Goal: Task Accomplishment & Management: Complete application form

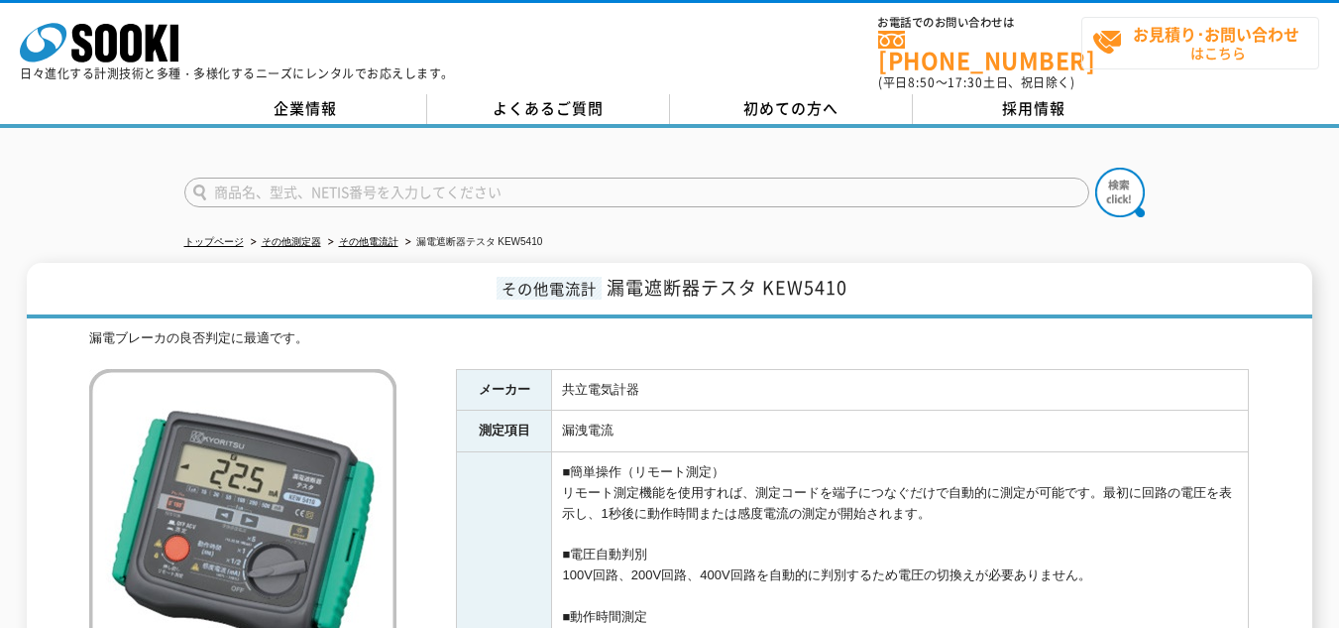
click at [1108, 45] on span "お見積り･お問い合わせ はこちら" at bounding box center [1206, 43] width 226 height 50
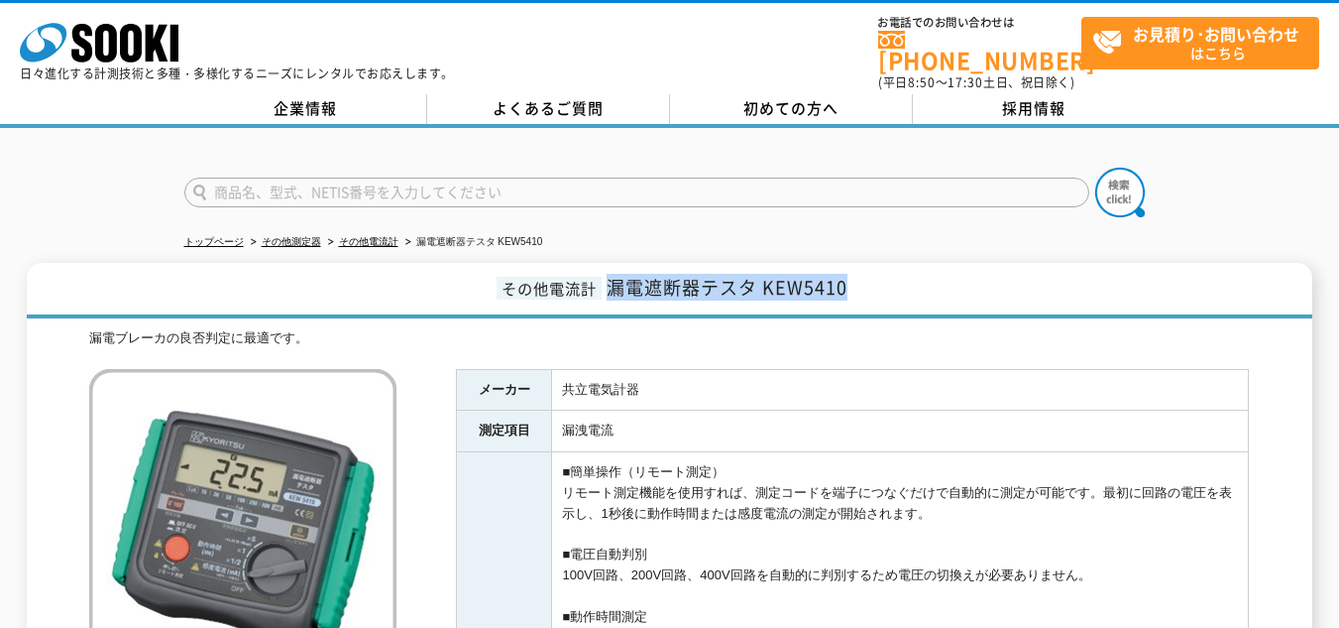
drag, startPoint x: 889, startPoint y: 265, endPoint x: 608, endPoint y: 282, distance: 282.1
click at [608, 282] on h1 "その他電流計 漏電遮断器テスタ KEW5410" at bounding box center [670, 291] width 1286 height 56
copy span "漏電遮断器テスタ KEW5410"
click at [764, 328] on div "漏電ブレーカの良否判定に最適です。" at bounding box center [669, 338] width 1160 height 21
drag, startPoint x: 859, startPoint y: 276, endPoint x: 766, endPoint y: 276, distance: 92.2
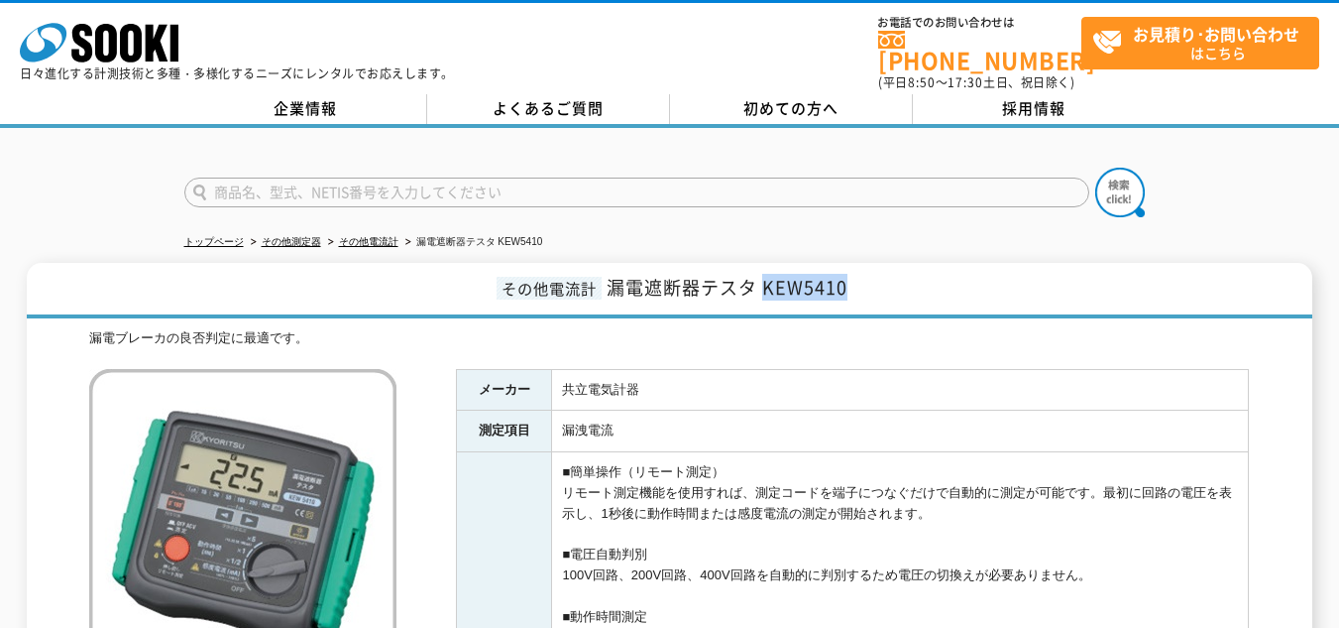
click at [766, 276] on h1 "その他電流計 漏電遮断器テスタ KEW5410" at bounding box center [670, 291] width 1286 height 56
copy span "KEW5410"
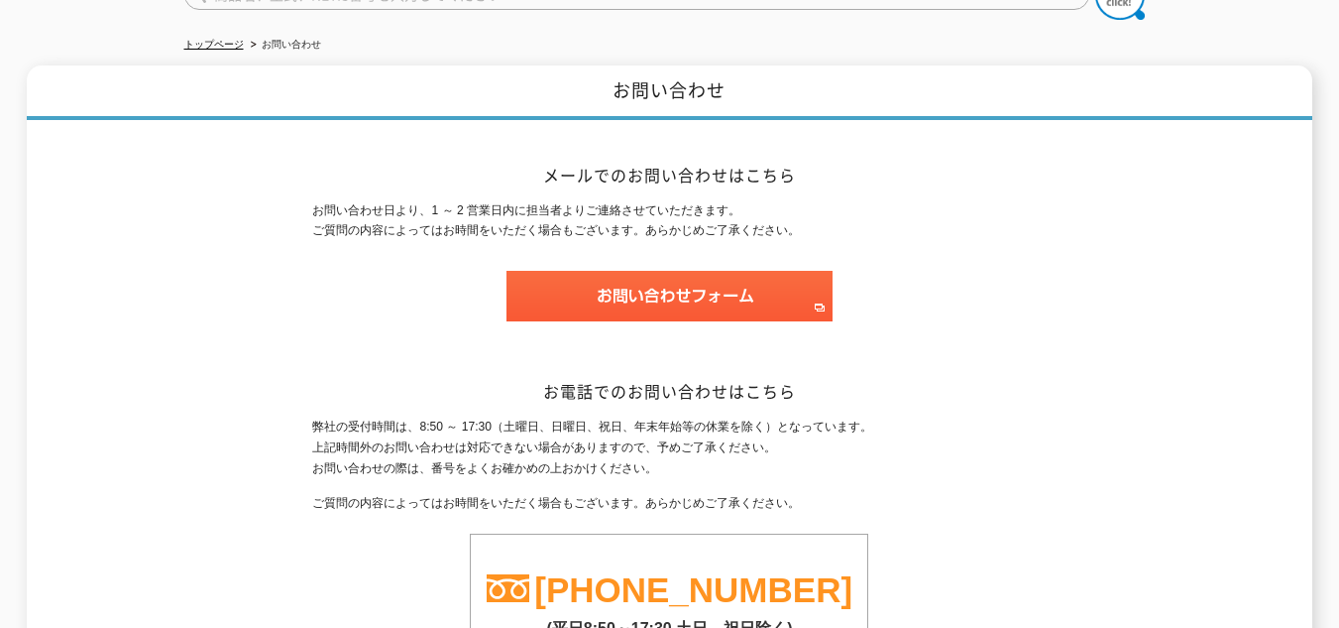
scroll to position [198, 0]
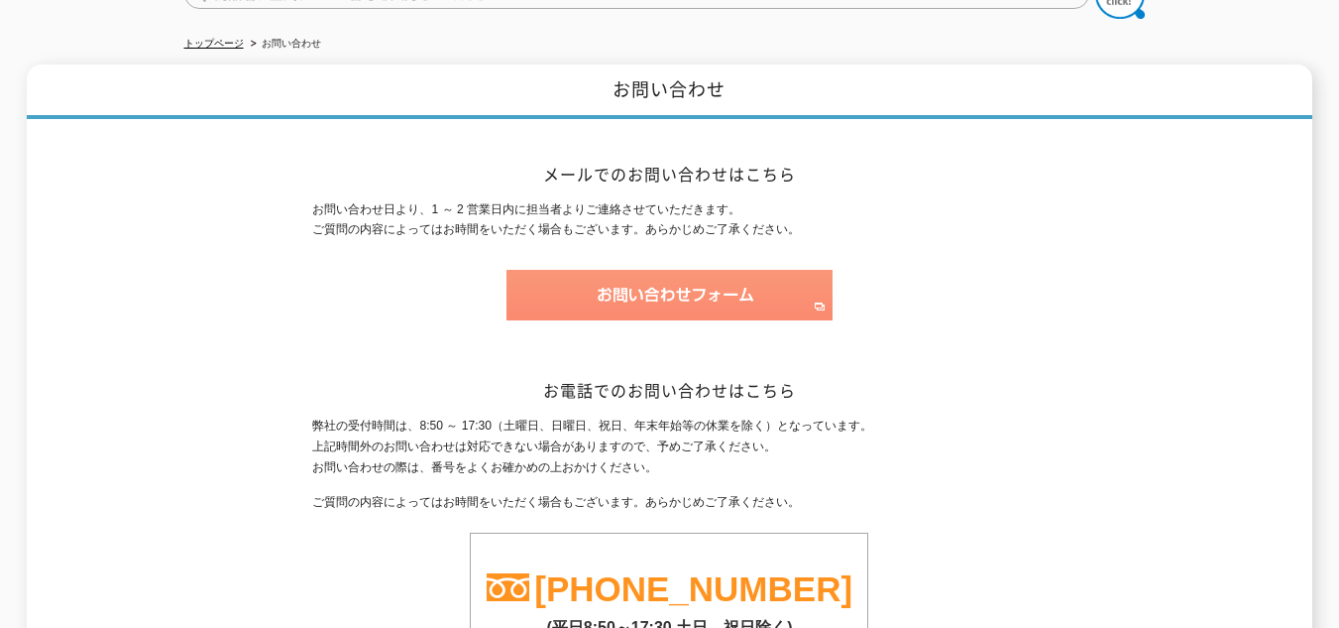
click at [723, 286] on img at bounding box center [670, 295] width 326 height 51
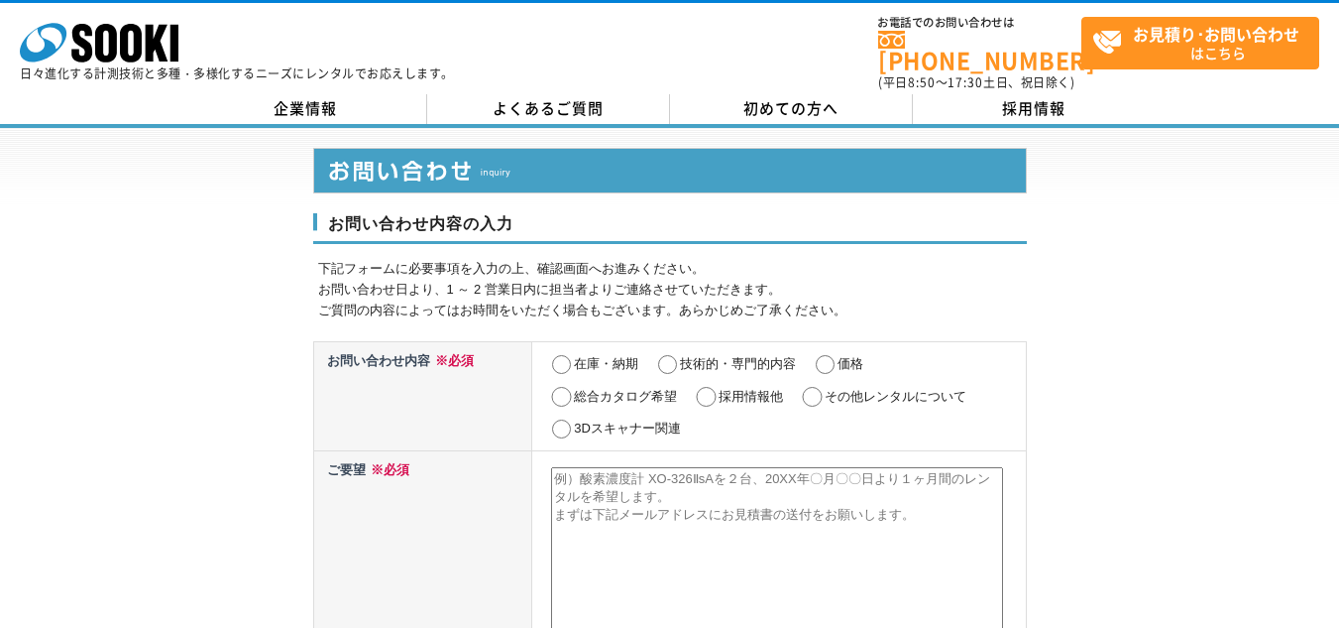
click at [578, 359] on label "在庫・納期" at bounding box center [606, 363] width 64 height 15
click at [574, 359] on input "在庫・納期" at bounding box center [561, 365] width 25 height 20
radio input "true"
click at [842, 356] on label "価格" at bounding box center [851, 363] width 26 height 15
click at [838, 355] on input "価格" at bounding box center [825, 365] width 25 height 20
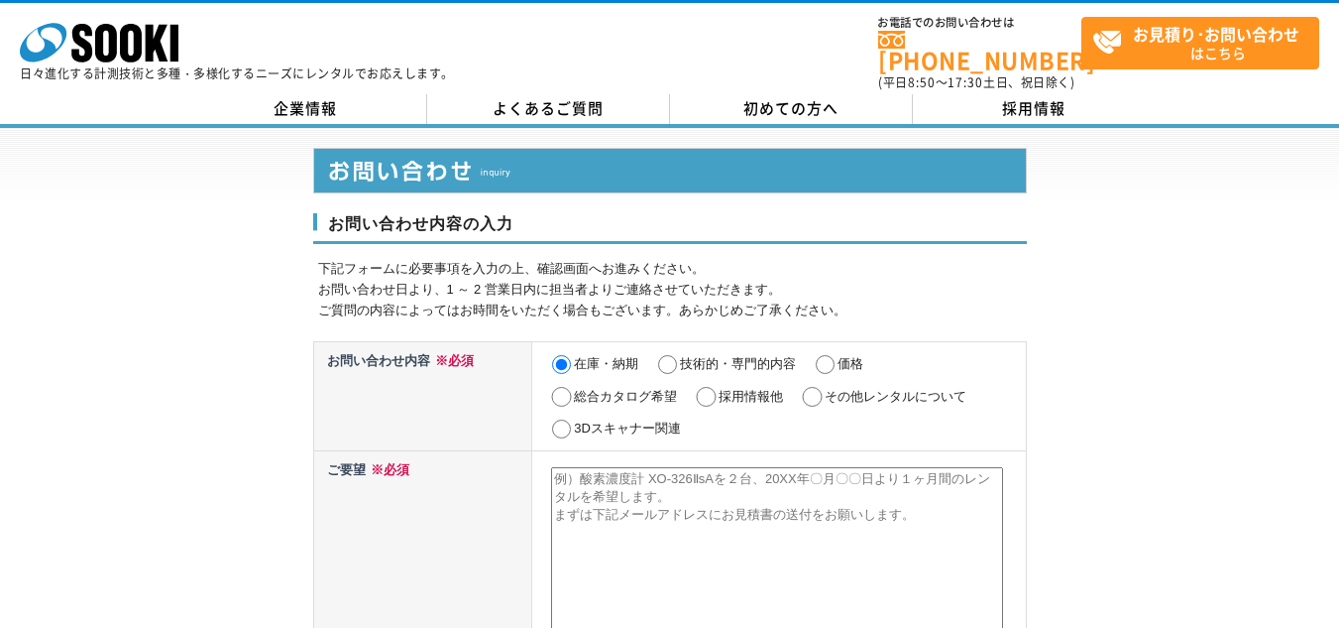
radio input "true"
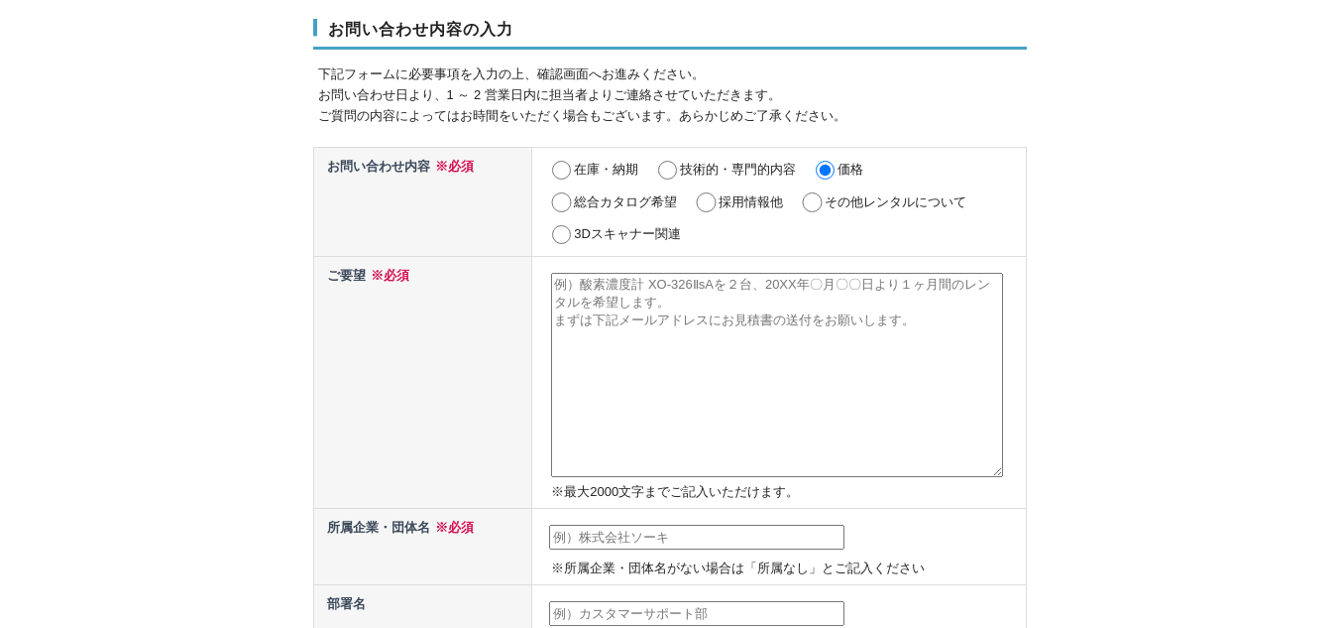
scroll to position [99, 0]
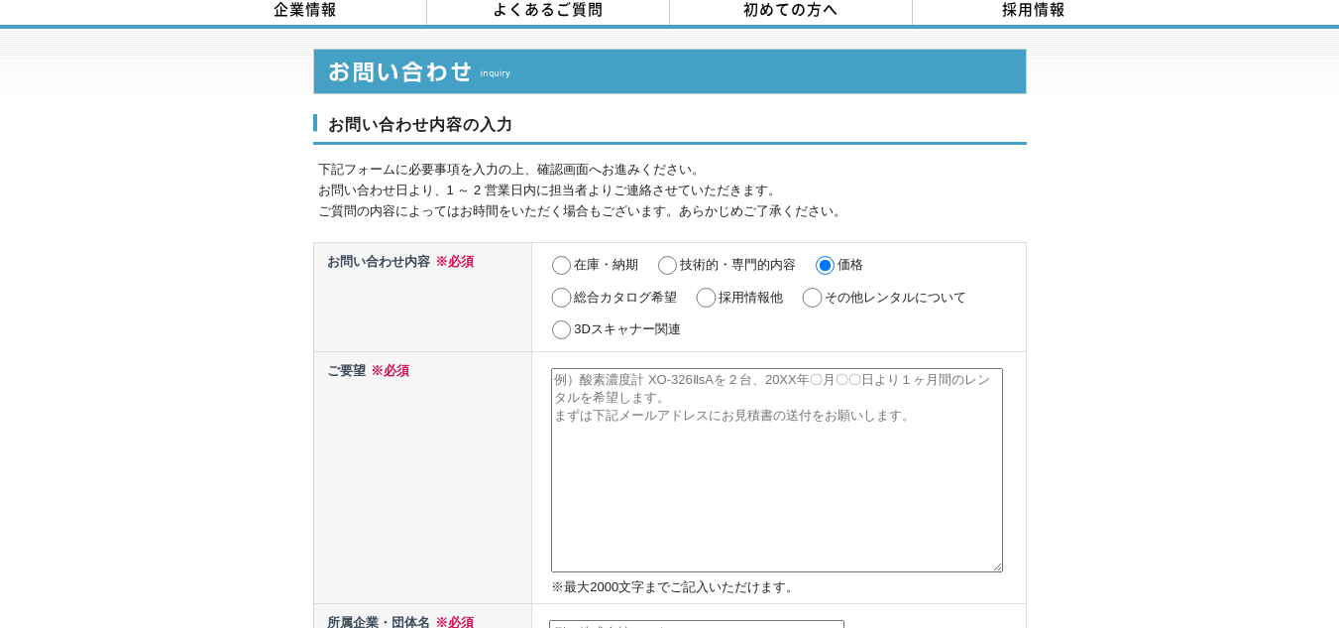
click at [683, 481] on textarea at bounding box center [777, 470] width 452 height 204
paste textarea "漏電遮断器テスタ KEW5410"
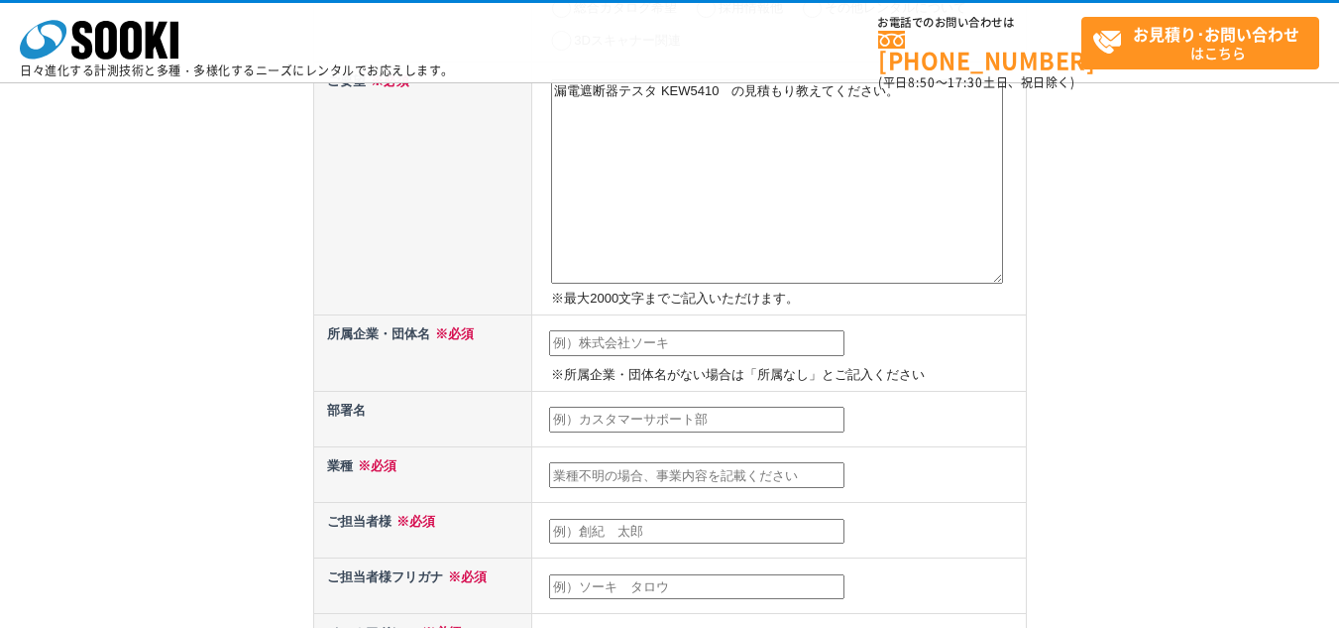
scroll to position [297, 0]
type textarea "漏電遮断器テスタ KEW5410　の見積もり教えてください。"
click at [644, 352] on input "text" at bounding box center [696, 342] width 295 height 26
type input "k"
type input "㈱レント　堺営業所"
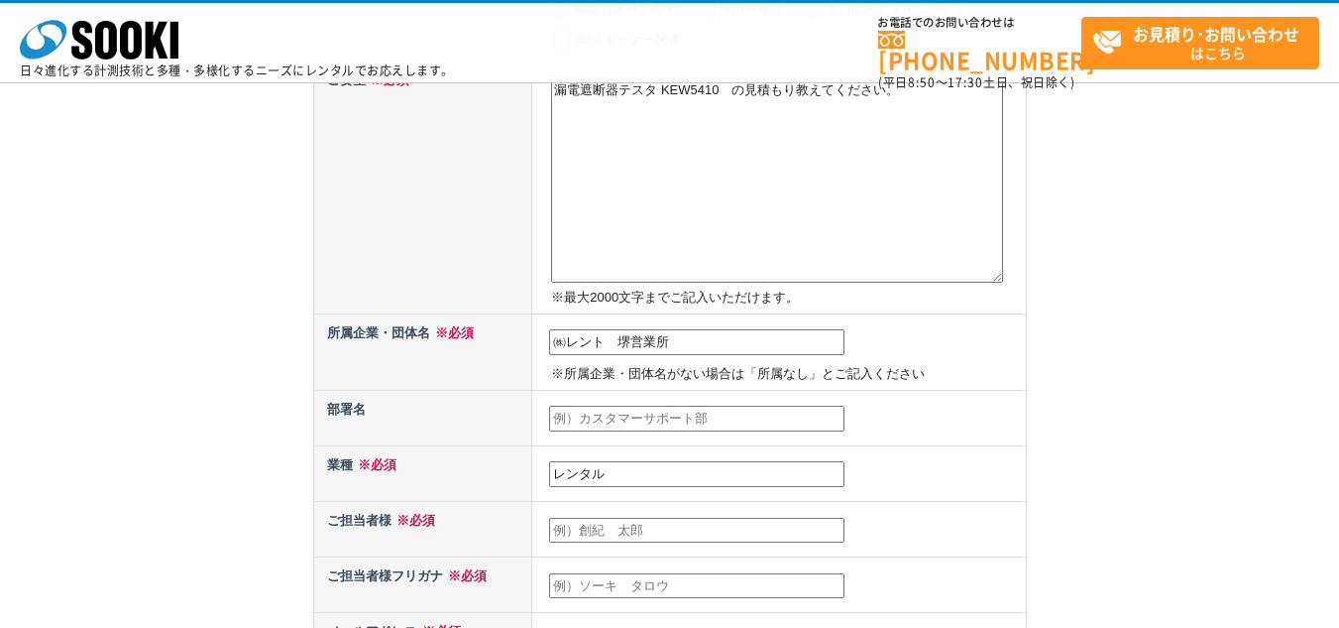
type input "レンタル"
click at [627, 527] on input "text" at bounding box center [696, 531] width 295 height 26
type input "[PERSON_NAME]"
type input "[EMAIL_ADDRESS][DOMAIN_NAME]"
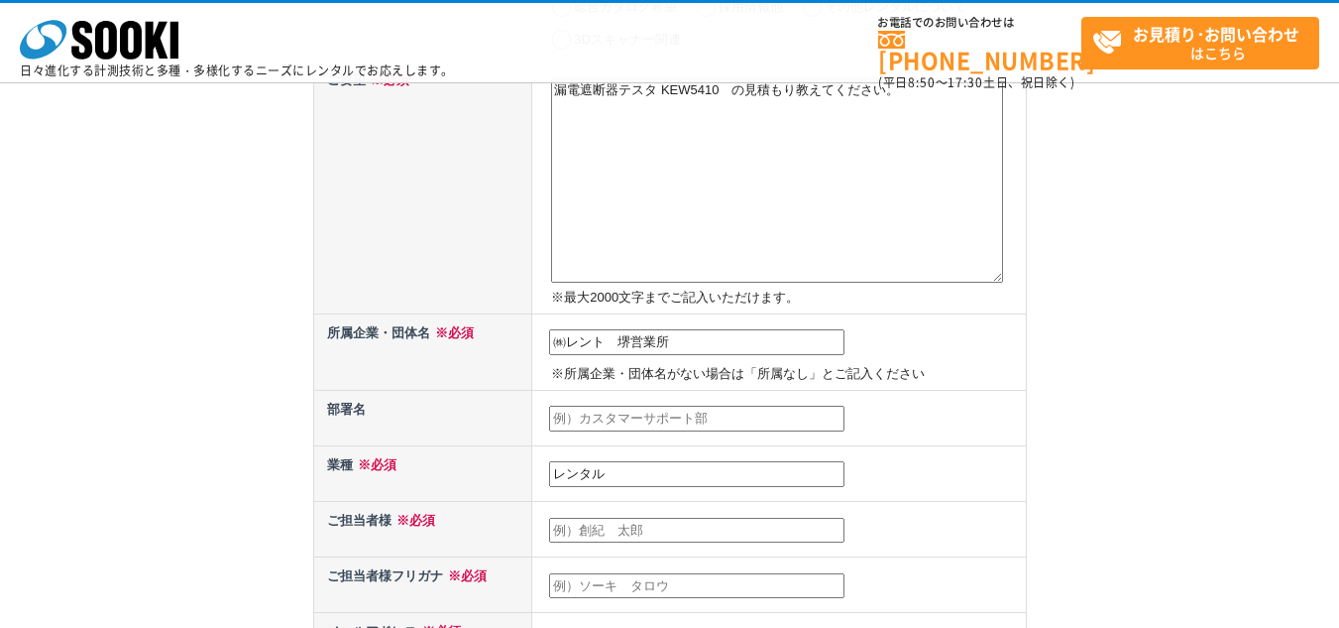
type input "593"
select select "27"
type input "9-12"
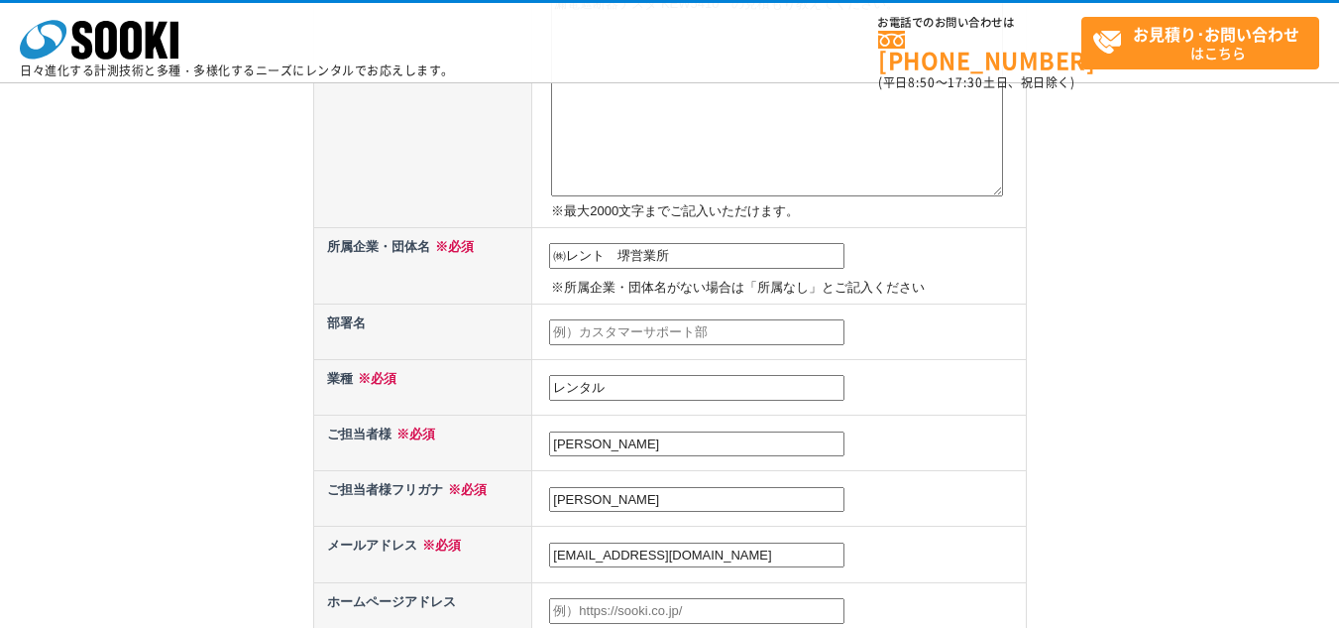
scroll to position [496, 0]
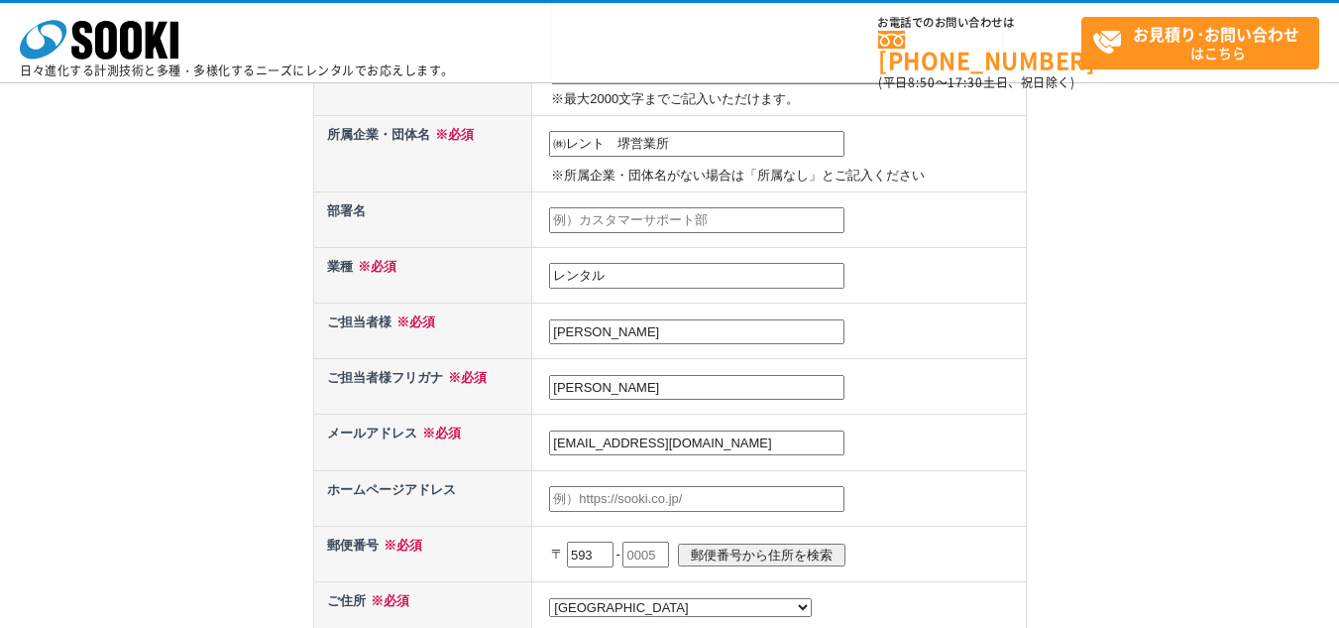
drag, startPoint x: 640, startPoint y: 398, endPoint x: 604, endPoint y: 395, distance: 36.8
click at [604, 395] on input "[PERSON_NAME]" at bounding box center [696, 388] width 295 height 26
drag, startPoint x: 581, startPoint y: 395, endPoint x: 535, endPoint y: 391, distance: 45.8
click at [535, 391] on td "[PERSON_NAME]" at bounding box center [779, 387] width 494 height 56
click at [642, 405] on td "[PERSON_NAME]" at bounding box center [779, 387] width 494 height 56
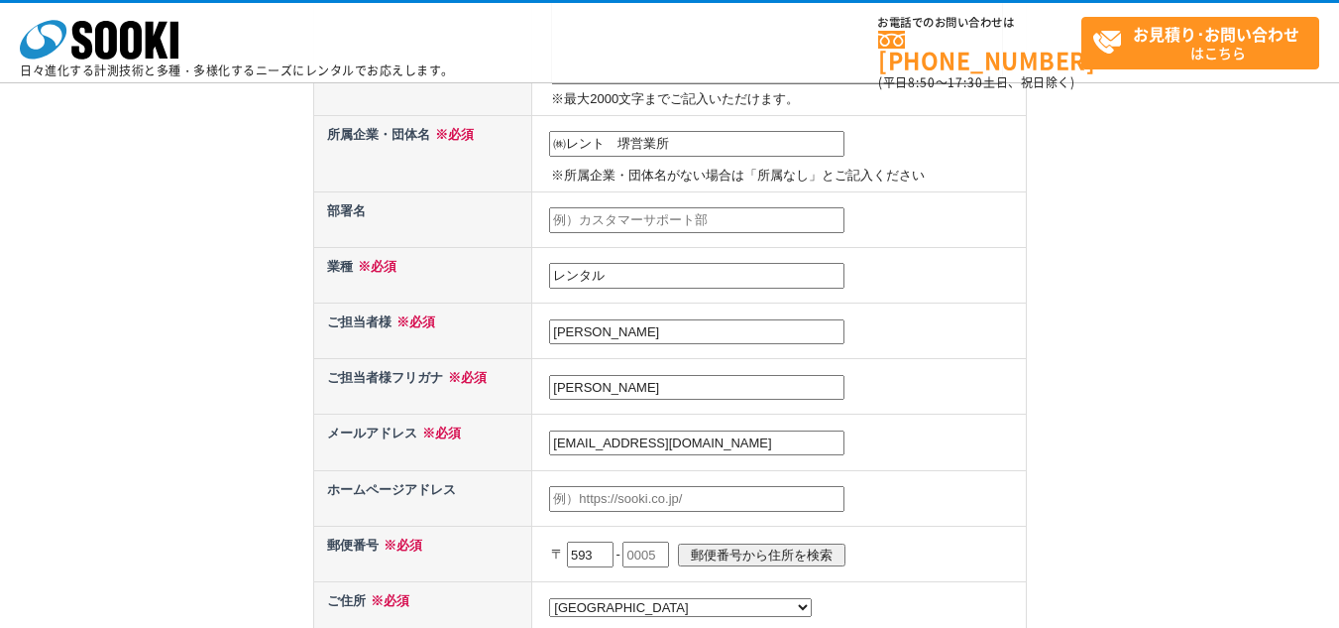
drag, startPoint x: 632, startPoint y: 384, endPoint x: 373, endPoint y: 382, distance: 258.8
click at [418, 382] on tr "ご担当者様フリガナ ※必須 藤原夏実" at bounding box center [669, 387] width 713 height 56
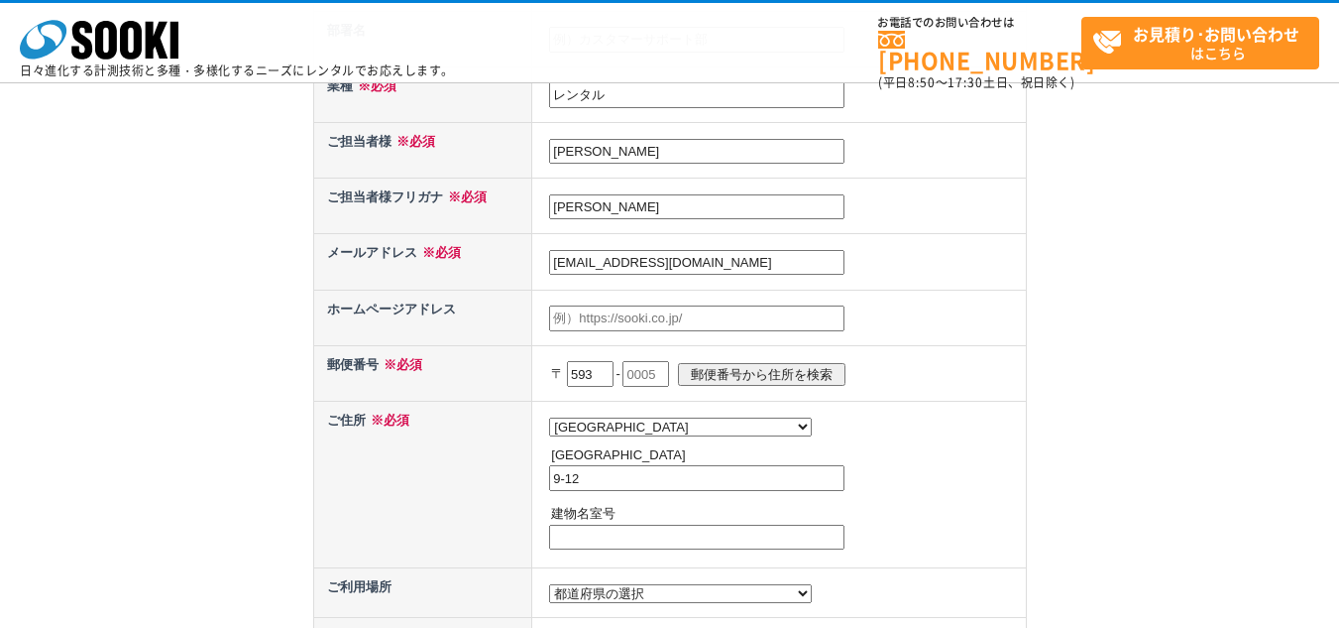
scroll to position [694, 0]
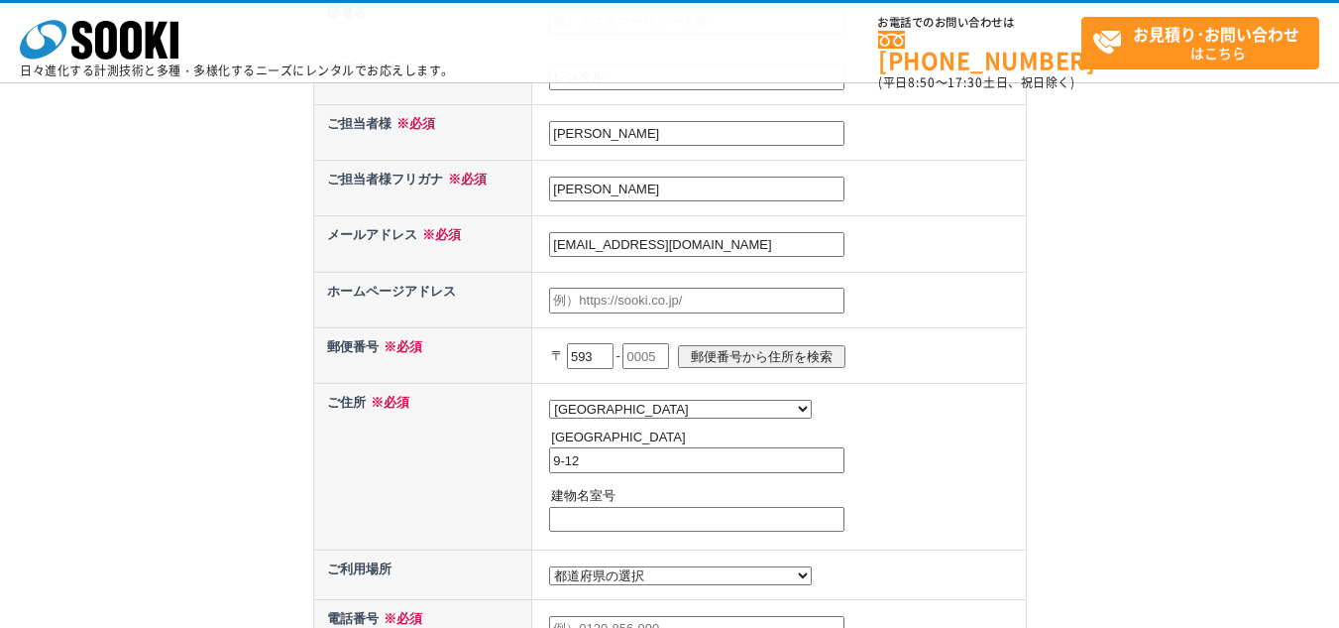
type input "[PERSON_NAME]"
click at [653, 354] on input "text" at bounding box center [646, 356] width 47 height 26
type input "0948"
click at [775, 365] on input "郵便番号から住所を検索" at bounding box center [762, 356] width 168 height 23
select select
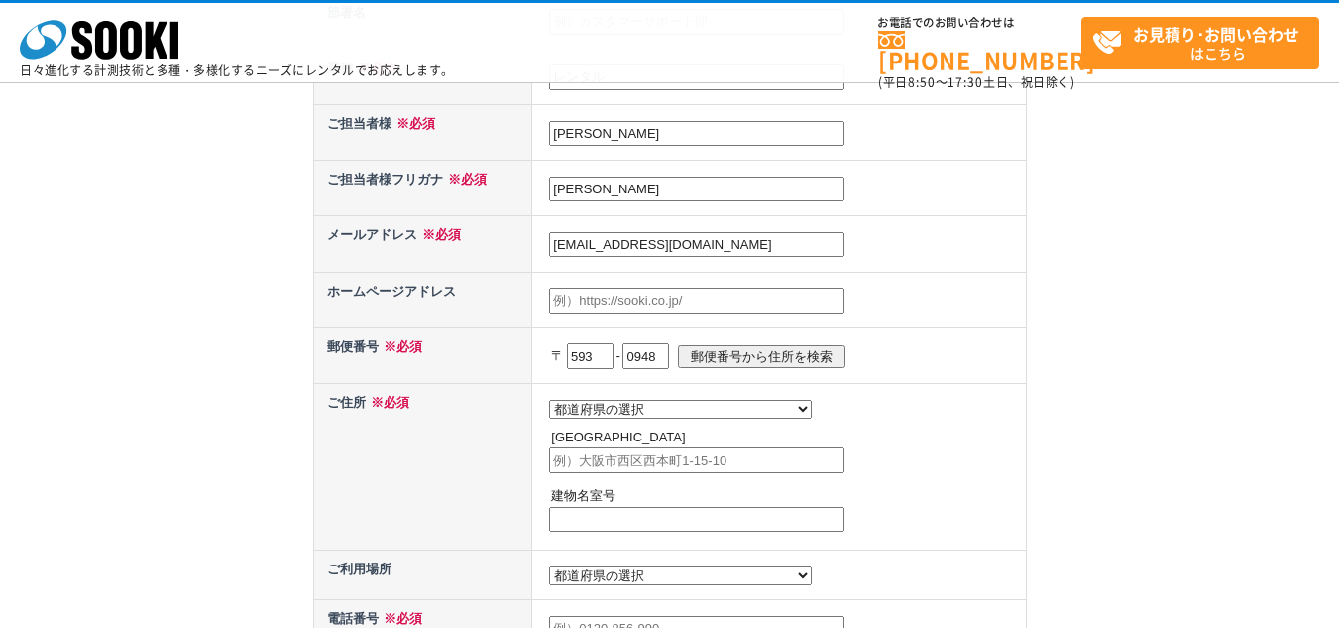
click at [647, 412] on select "都道府県の選択 北海道 青森県 岩手県 宮城県 秋田県 山形県 福島県 茨城県 栃木県 群馬県 埼玉県 千葉県 東京都 神奈川県 新潟県 富山県 石川県 福井…" at bounding box center [680, 409] width 263 height 19
select select "27"
click at [549, 400] on select "都道府県の選択 北海道 青森県 岩手県 宮城県 秋田県 山形県 福島県 茨城県 栃木県 群馬県 埼玉県 千葉県 東京都 神奈川県 新潟県 富山県 石川県 福井…" at bounding box center [680, 409] width 263 height 19
click at [710, 458] on input "text" at bounding box center [696, 460] width 295 height 26
type input "堺市西区鳳北町9-12"
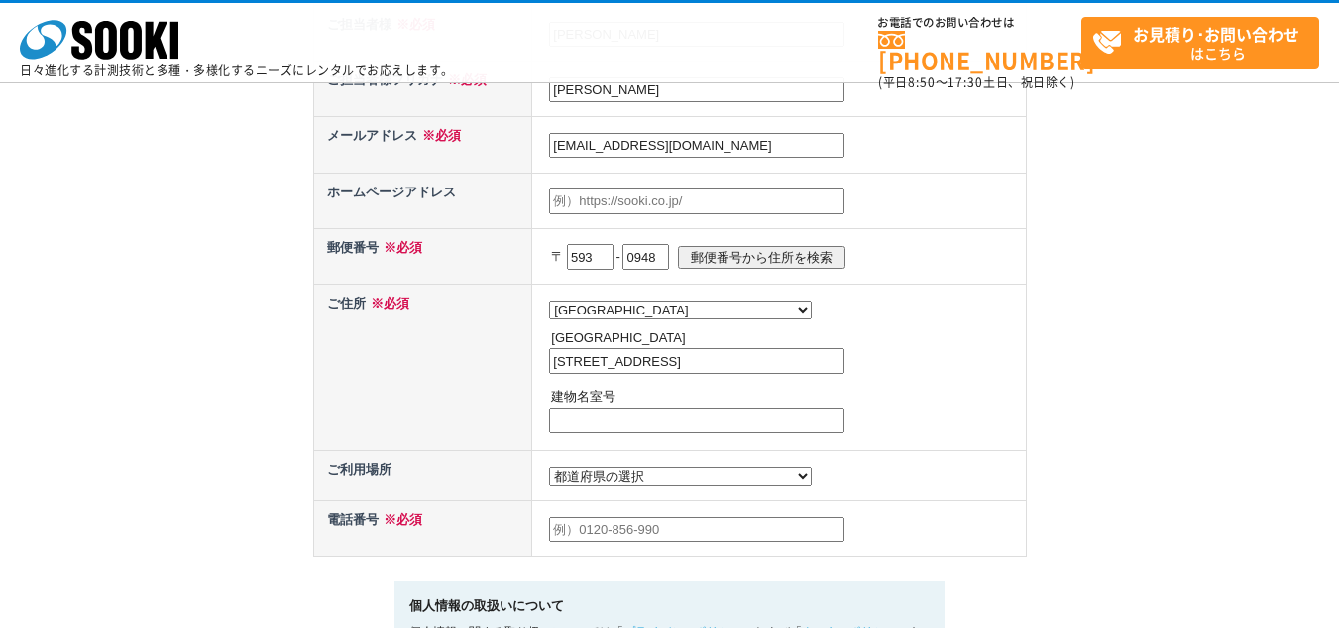
scroll to position [892, 0]
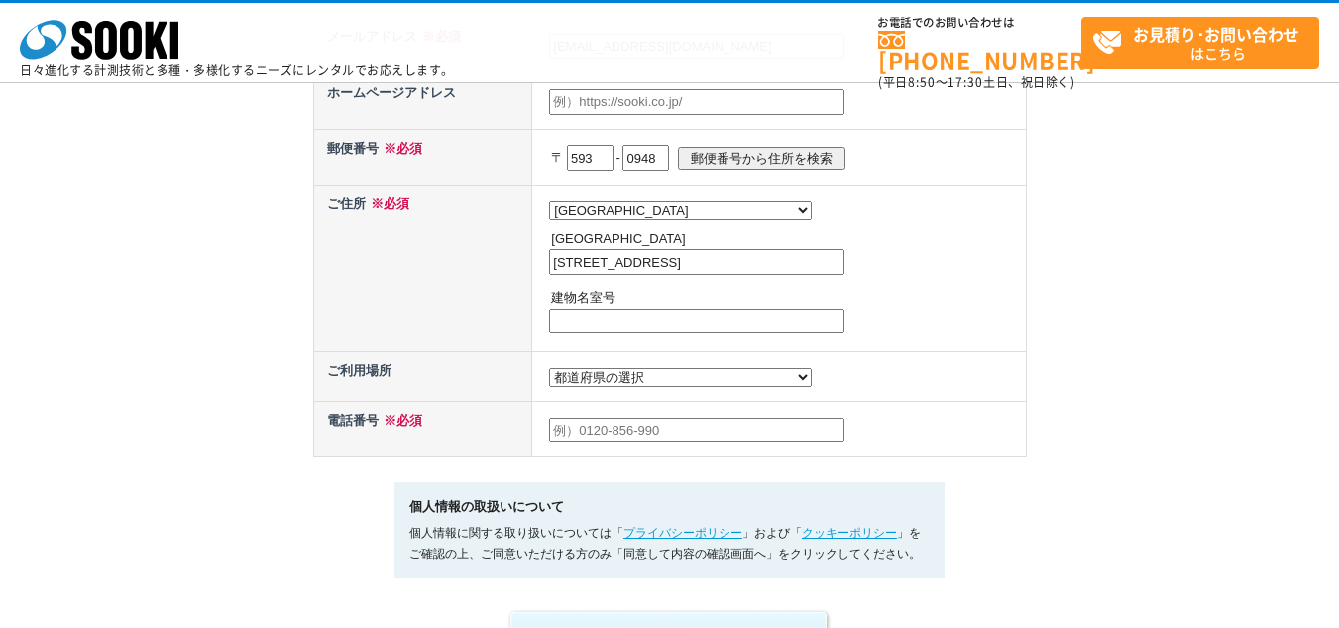
drag, startPoint x: 586, startPoint y: 441, endPoint x: 599, endPoint y: 418, distance: 26.2
click at [586, 443] on input "text" at bounding box center [696, 430] width 295 height 26
type input "0722687001"
select select "27"
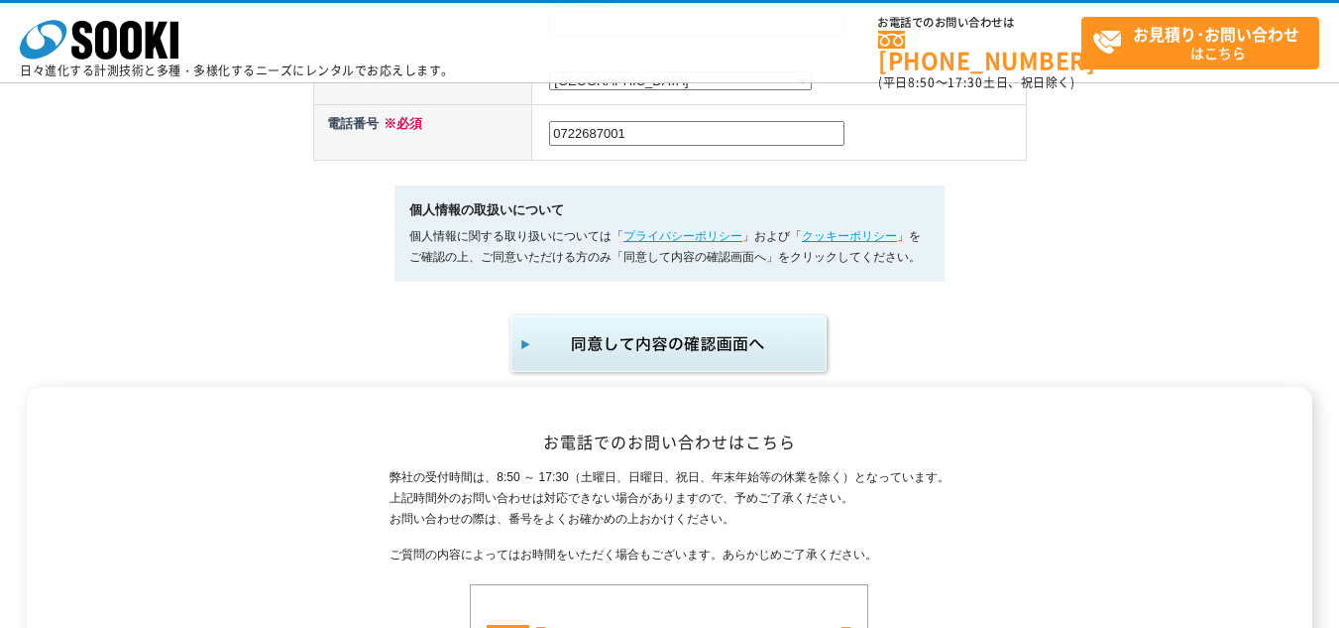
scroll to position [1190, 0]
type input "0722"
click at [786, 367] on img "submit" at bounding box center [670, 342] width 325 height 65
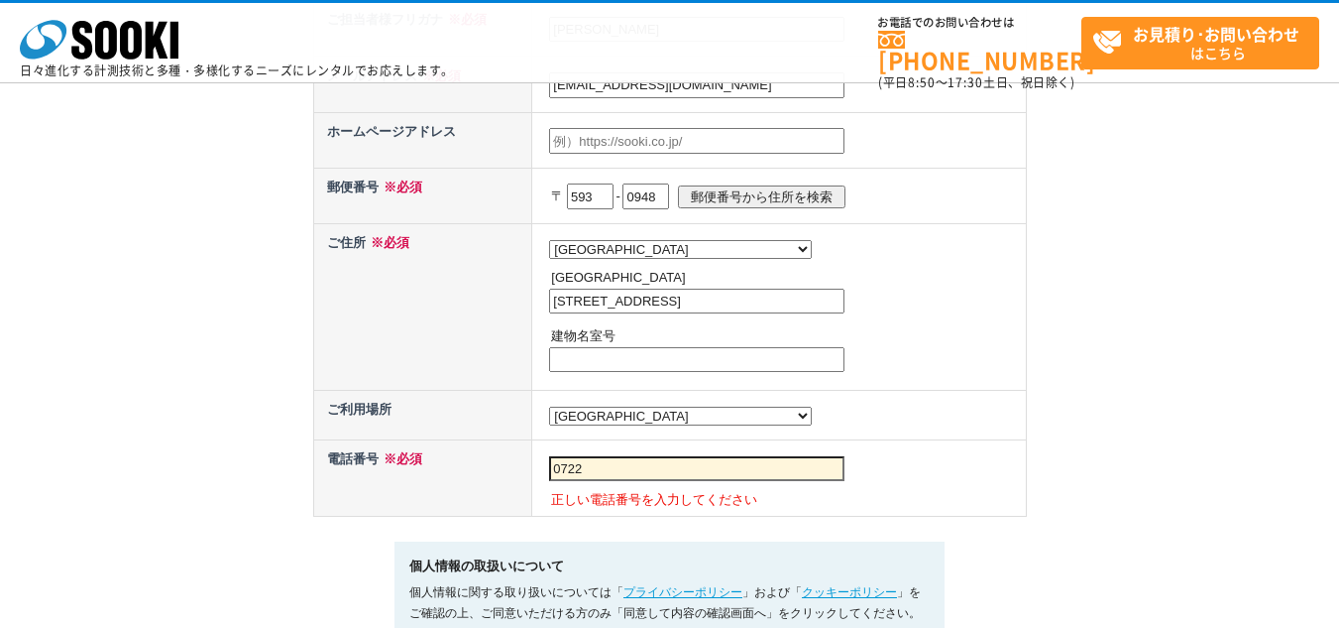
scroll to position [1289, 0]
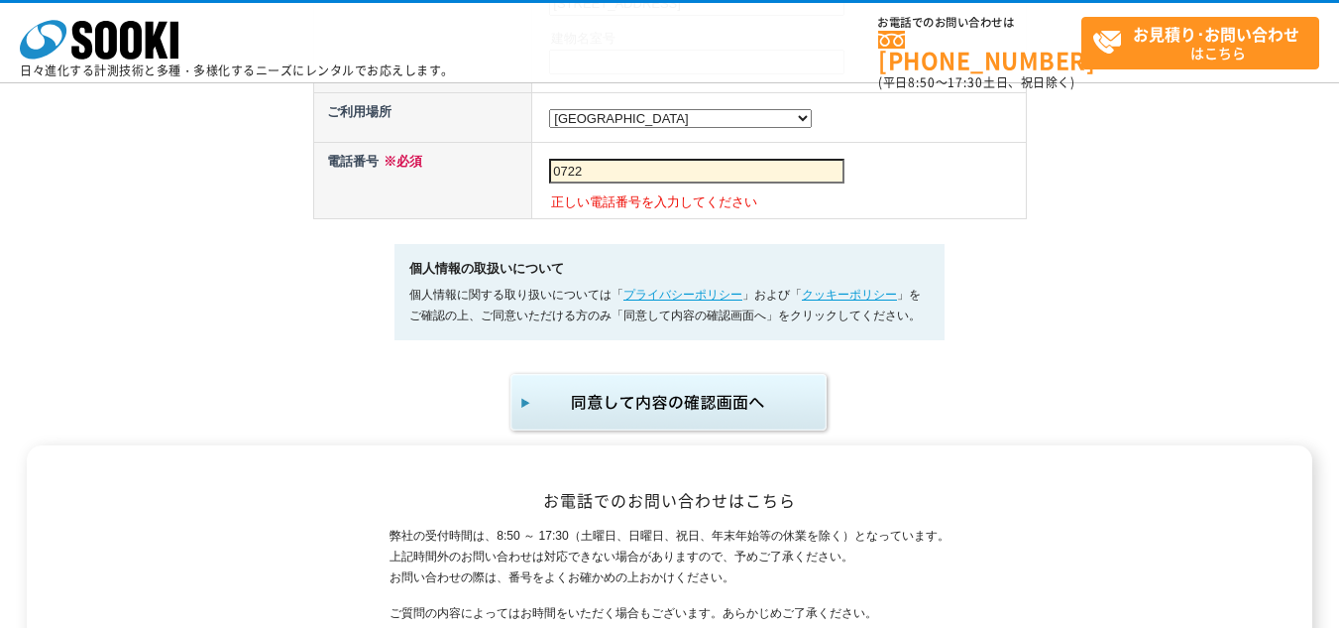
click at [665, 184] on input "0722" at bounding box center [696, 172] width 295 height 26
type input "0722687001"
click at [636, 404] on img "submit" at bounding box center [670, 402] width 325 height 65
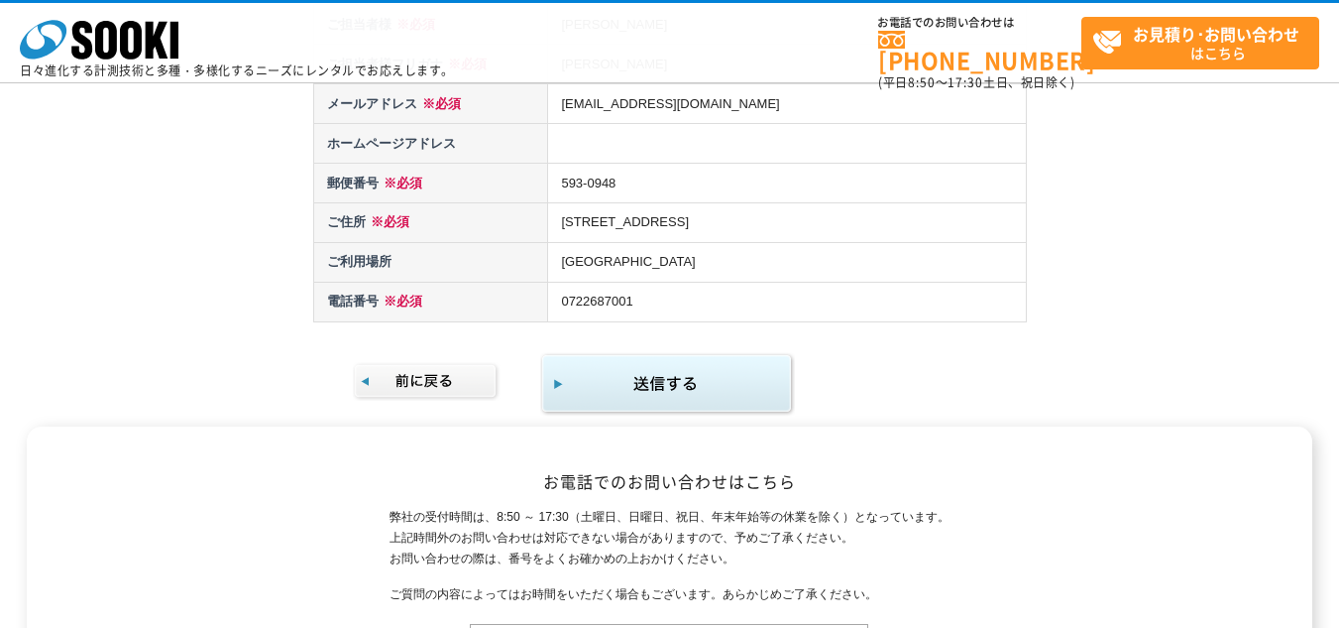
scroll to position [496, 0]
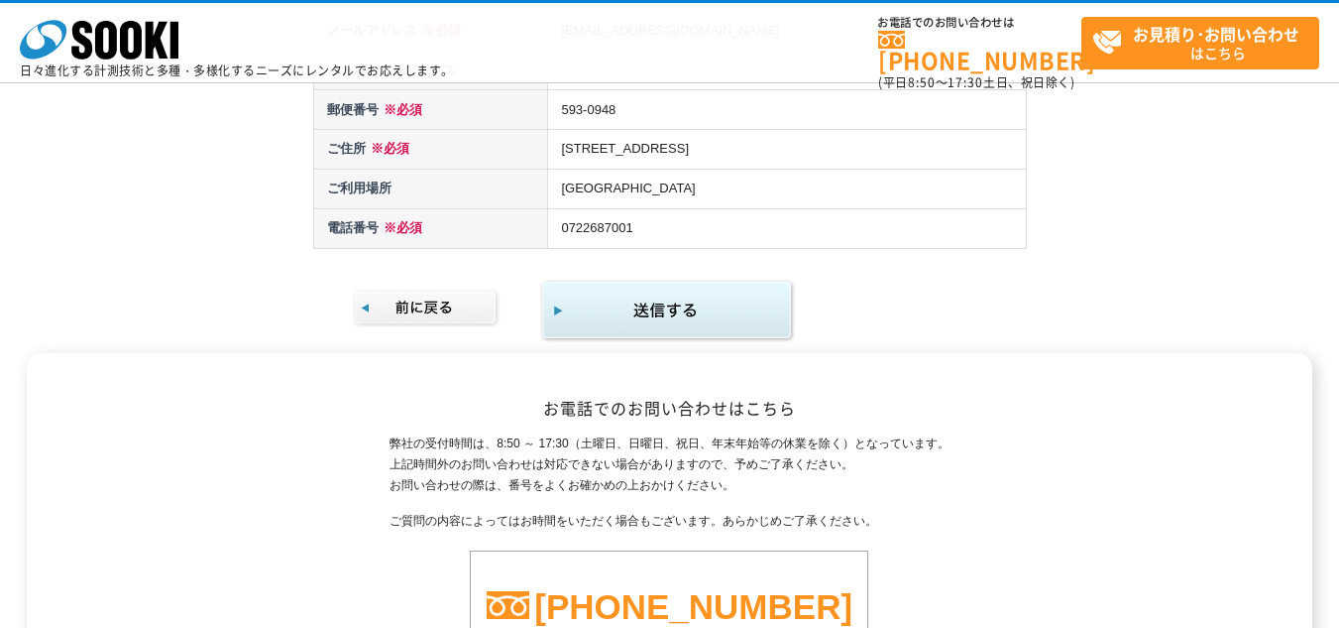
click at [681, 264] on form "お問い合わせ内容 ※必須 価格 ご記入欄 ※必須 漏電遮断器テスタ KEW5410　の見積もり教えてください。 所属企業・団体名 ※必須 ㈱レント　堺営業所 …" at bounding box center [670, 38] width 714 height 611
click at [690, 294] on img "submit" at bounding box center [667, 311] width 255 height 64
